Goal: Task Accomplishment & Management: Use online tool/utility

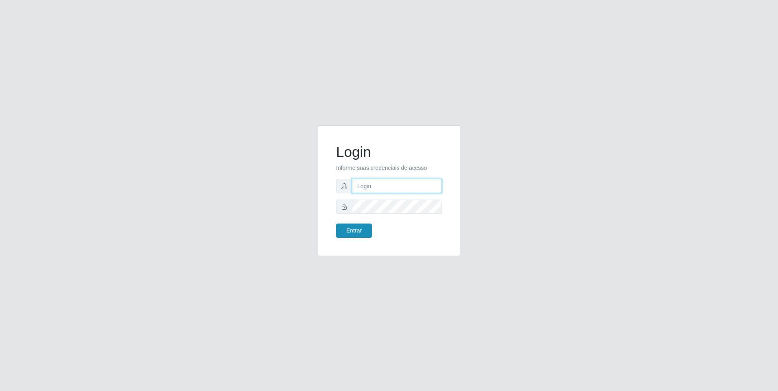
type input "[EMAIL_ADDRESS][DOMAIN_NAME]"
click at [340, 230] on button "Entrar" at bounding box center [354, 231] width 36 height 14
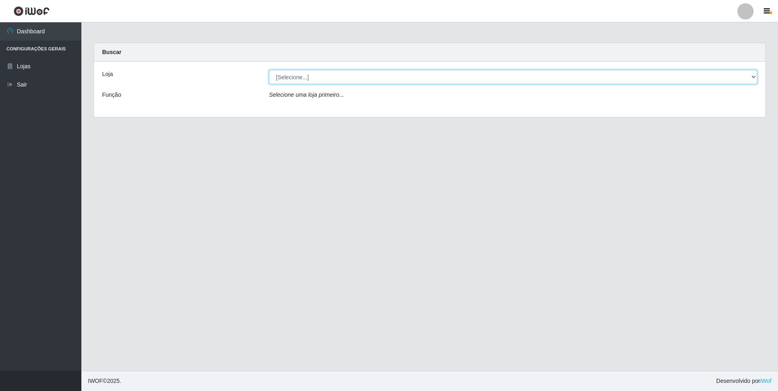
click at [284, 77] on select "[Selecione...] [GEOGRAPHIC_DATA] - [GEOGRAPHIC_DATA]" at bounding box center [513, 77] width 488 height 14
select select "432"
click at [269, 70] on select "[Selecione...] [GEOGRAPHIC_DATA] - [GEOGRAPHIC_DATA]" at bounding box center [513, 77] width 488 height 14
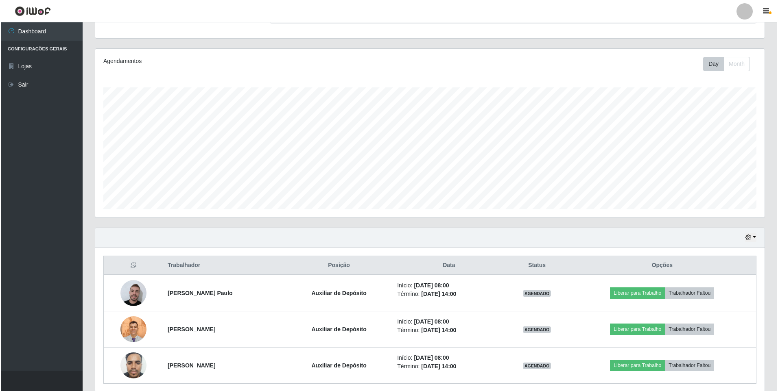
scroll to position [113, 0]
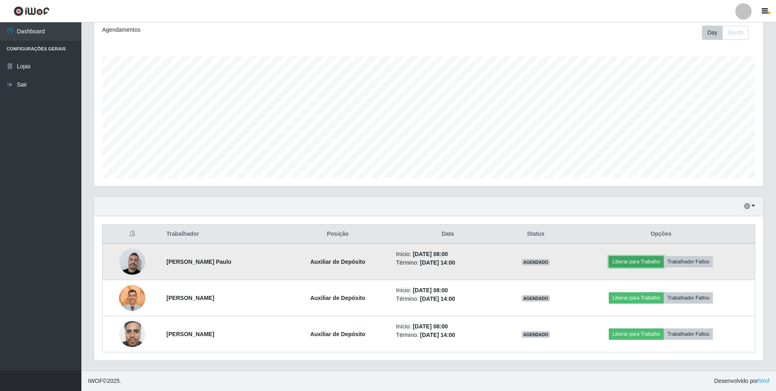
click at [646, 257] on button "Liberar para Trabalho" at bounding box center [635, 261] width 55 height 11
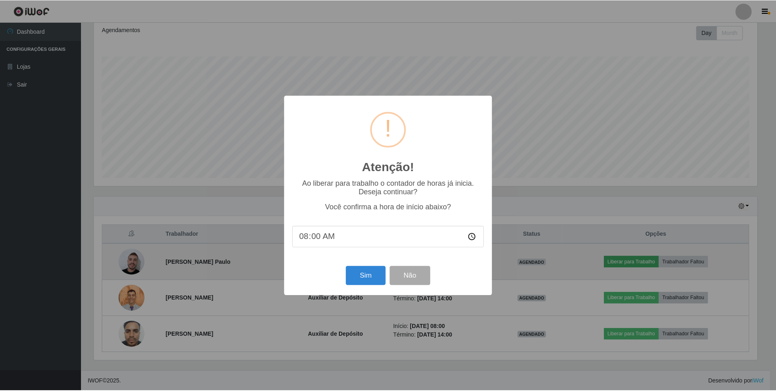
scroll to position [169, 665]
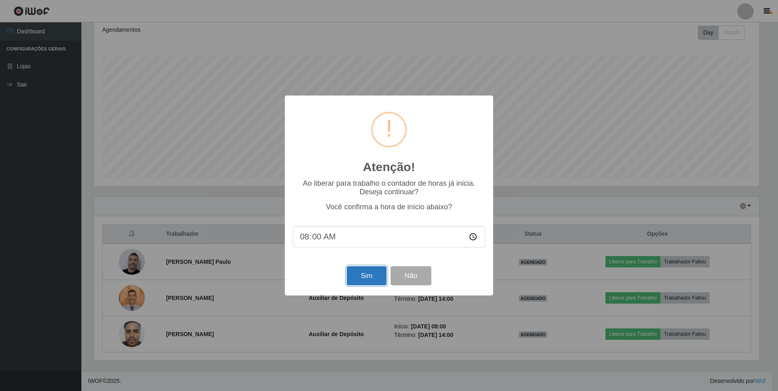
click at [371, 273] on button "Sim" at bounding box center [366, 275] width 39 height 19
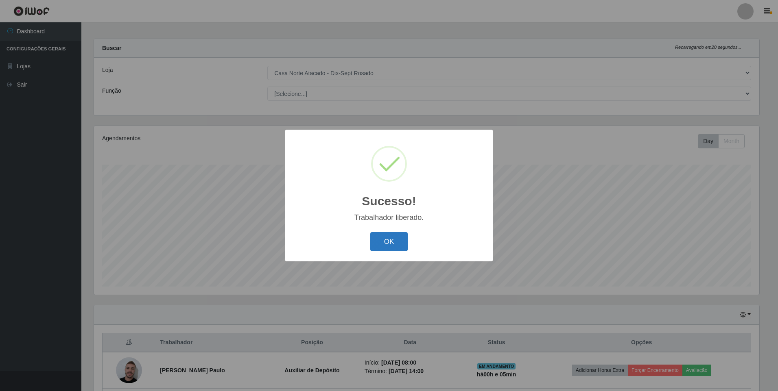
click at [372, 241] on button "OK" at bounding box center [389, 241] width 38 height 19
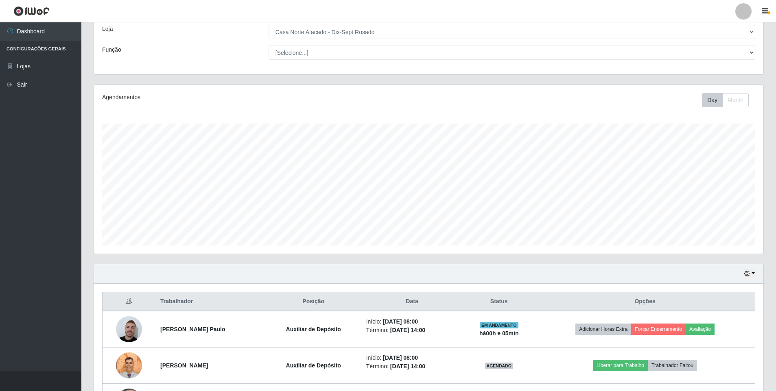
scroll to position [113, 0]
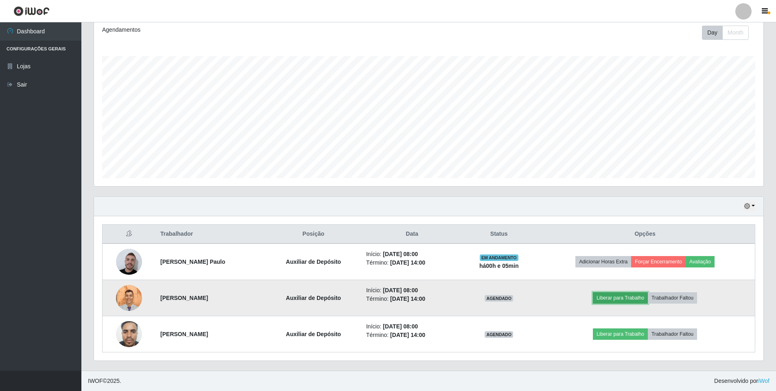
click at [645, 296] on button "Liberar para Trabalho" at bounding box center [620, 297] width 55 height 11
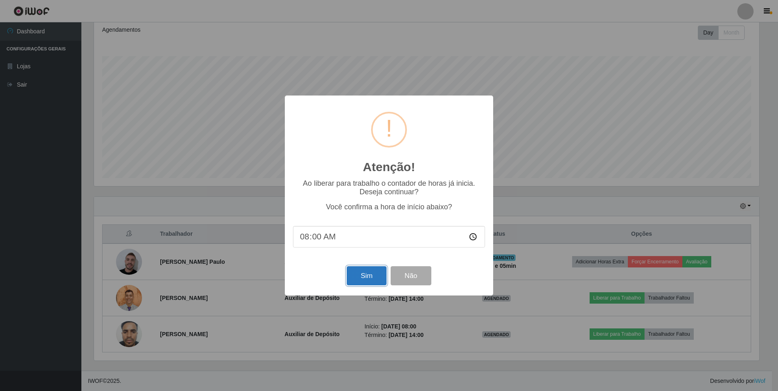
click at [355, 277] on button "Sim" at bounding box center [366, 275] width 39 height 19
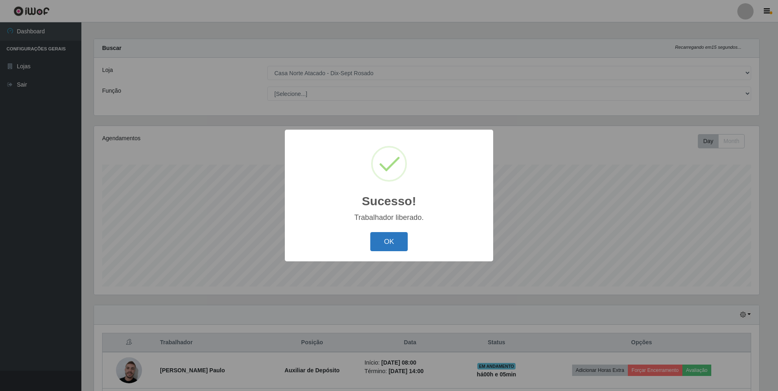
click at [390, 240] on button "OK" at bounding box center [389, 241] width 38 height 19
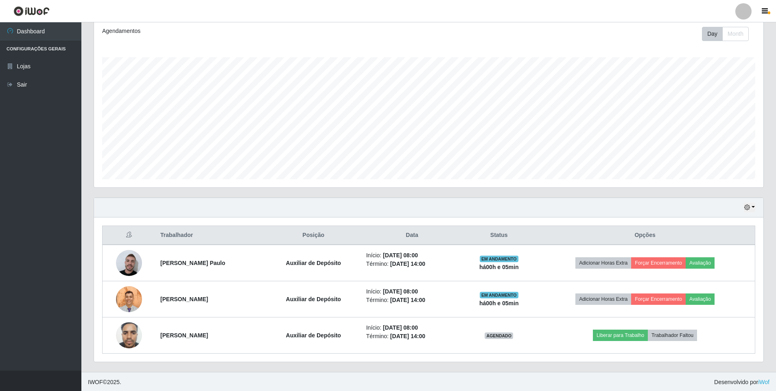
scroll to position [113, 0]
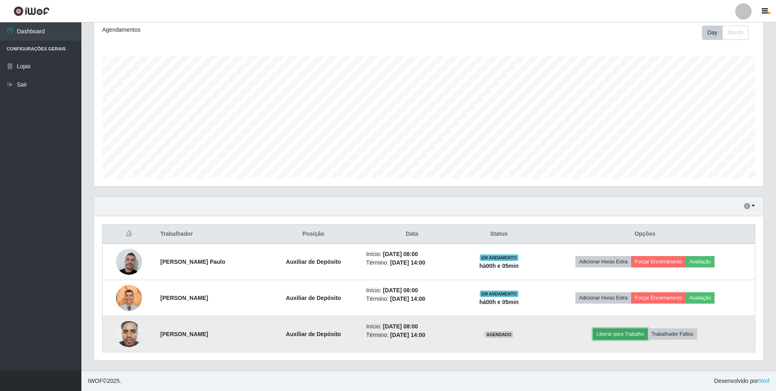
click at [617, 331] on button "Liberar para Trabalho" at bounding box center [620, 334] width 55 height 11
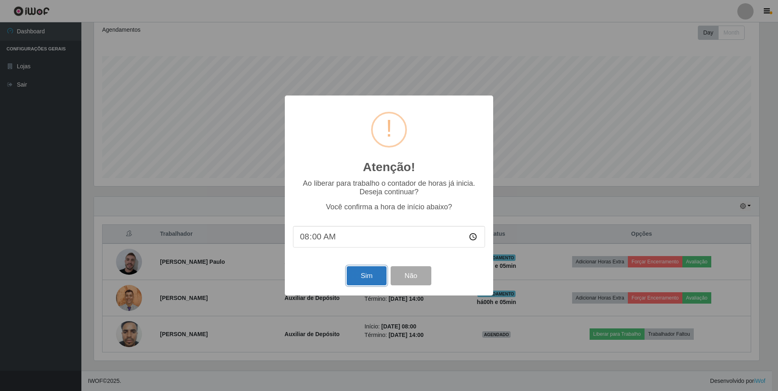
click at [380, 281] on button "Sim" at bounding box center [366, 275] width 39 height 19
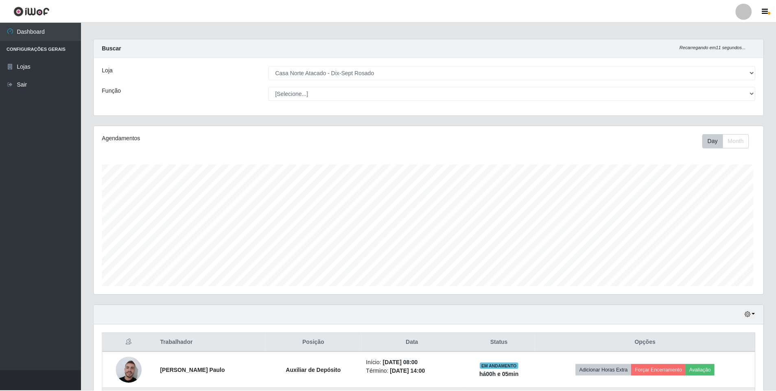
scroll to position [0, 0]
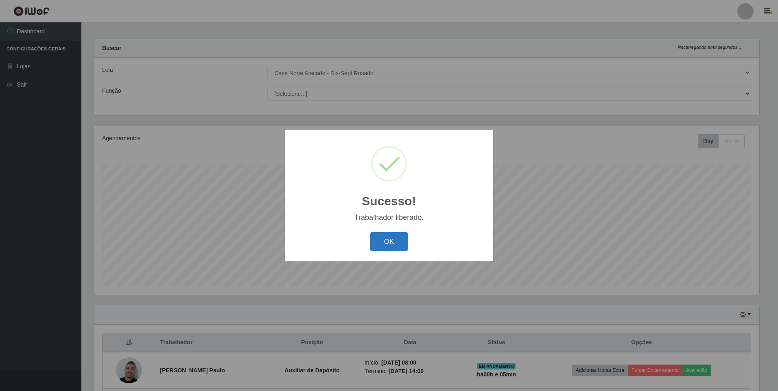
click at [386, 242] on button "OK" at bounding box center [389, 241] width 38 height 19
